Goal: Information Seeking & Learning: Learn about a topic

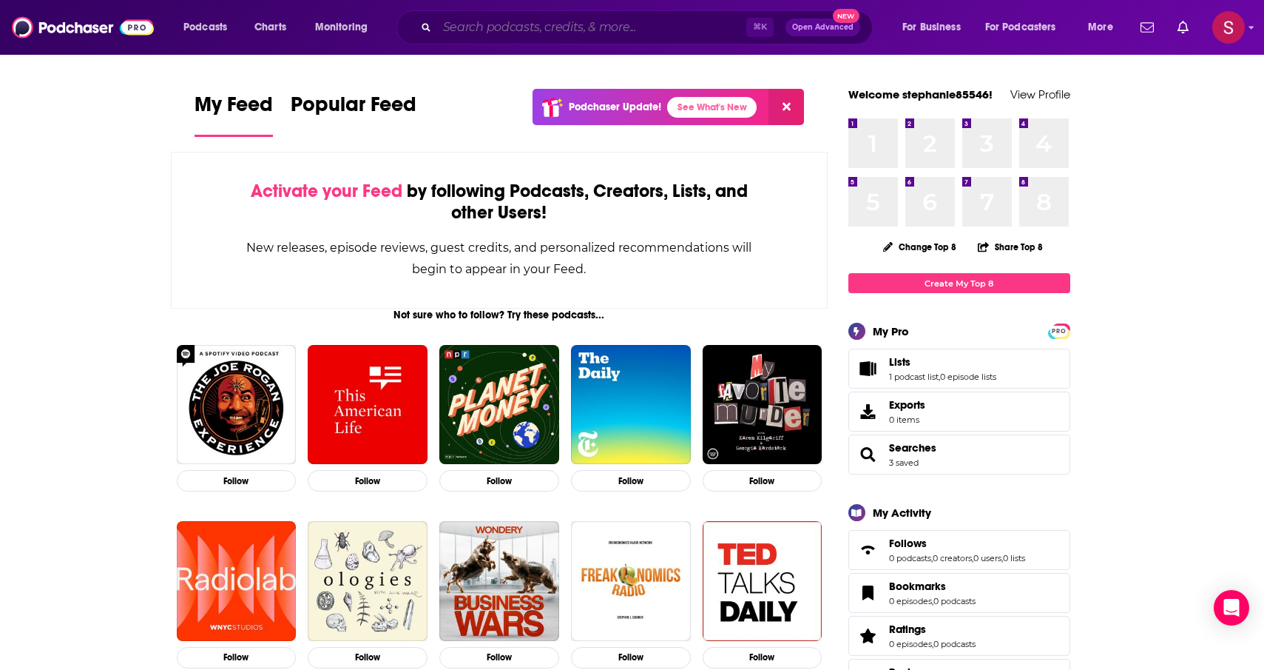
click at [635, 22] on input "Search podcasts, credits, & more..." at bounding box center [591, 28] width 309 height 24
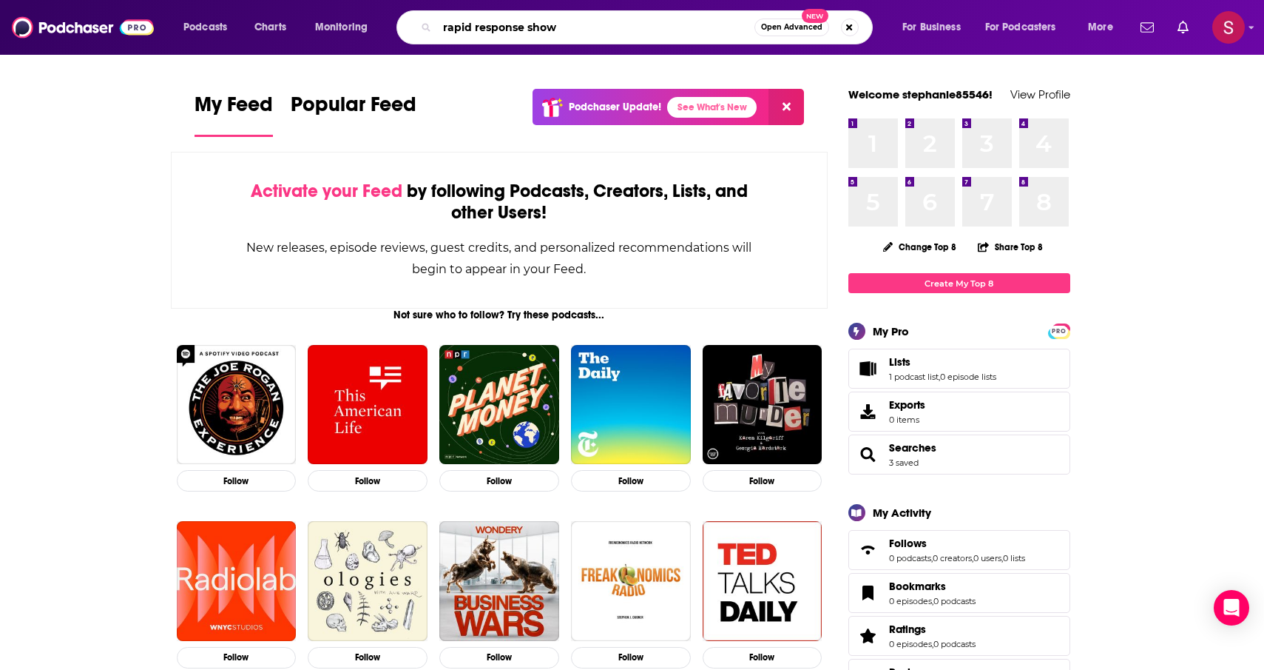
type input "rapid response show"
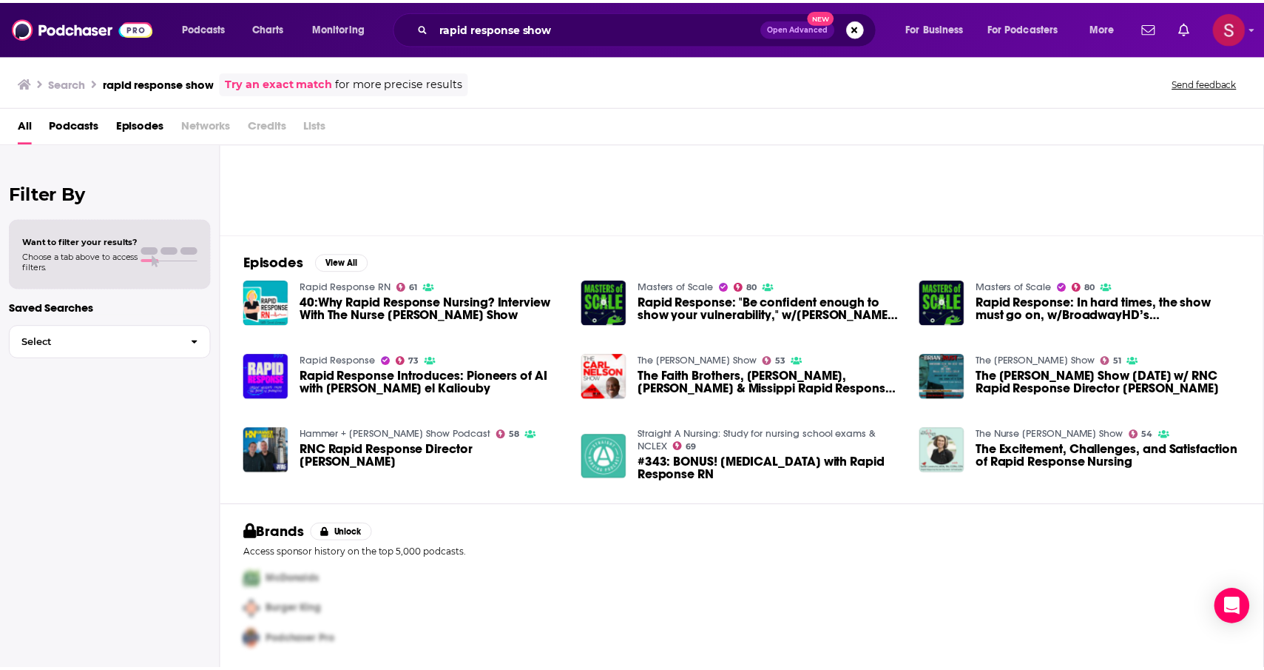
scroll to position [118, 0]
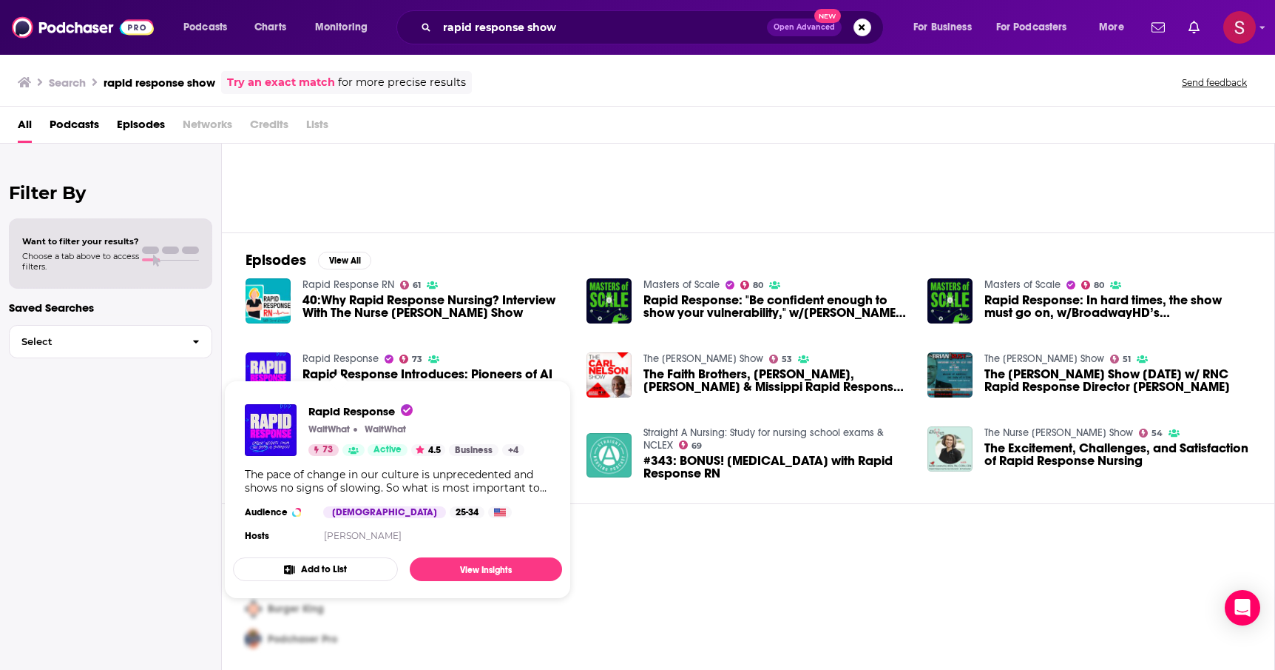
click at [357, 362] on link "Rapid Response" at bounding box center [341, 358] width 76 height 13
